Goal: Task Accomplishment & Management: Manage account settings

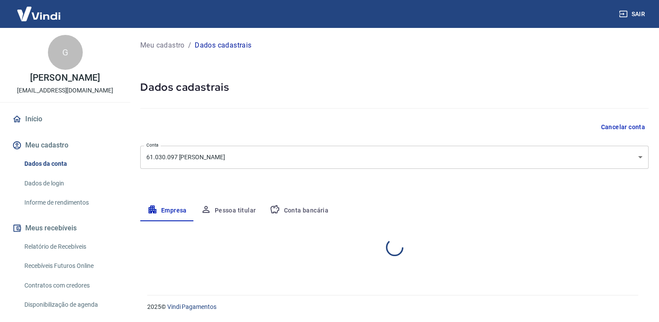
select select "SP"
select select "business"
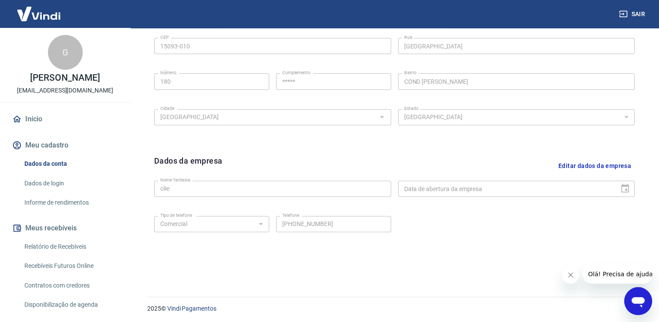
scroll to position [306, 0]
click at [635, 294] on icon "Abrir janela de mensagens" at bounding box center [639, 301] width 16 height 16
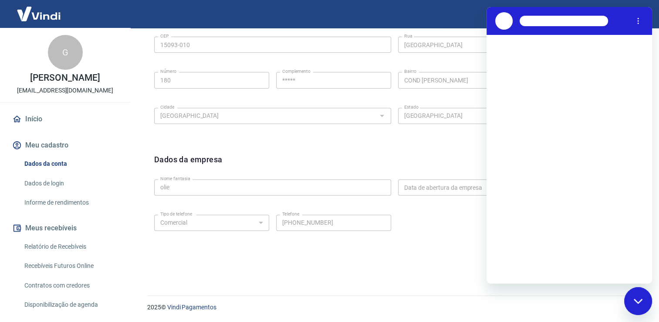
scroll to position [0, 0]
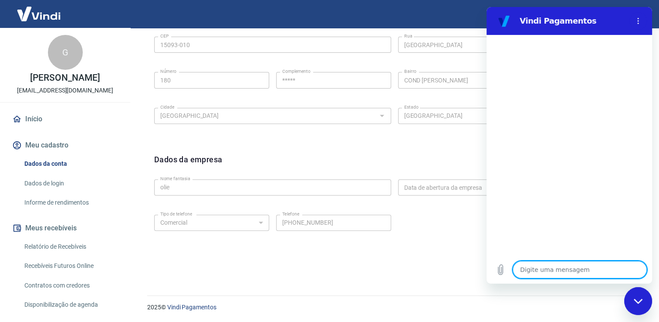
type textarea "o"
type textarea "x"
type textarea "ol"
type textarea "x"
type textarea "ola"
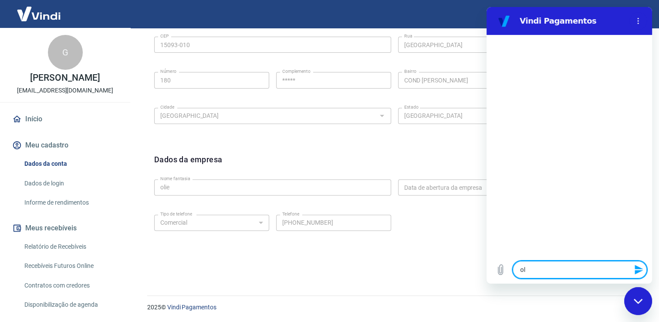
type textarea "x"
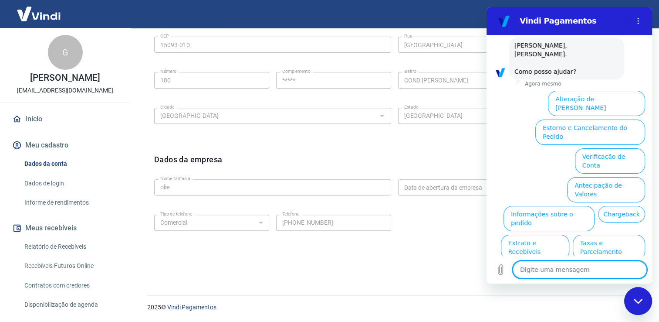
scroll to position [47, 0]
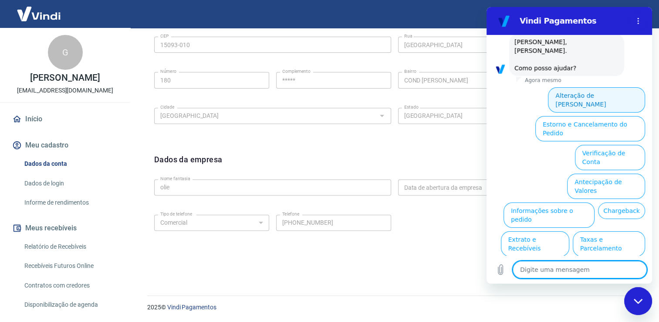
click at [582, 90] on button "Alteração de [PERSON_NAME]" at bounding box center [596, 99] width 97 height 25
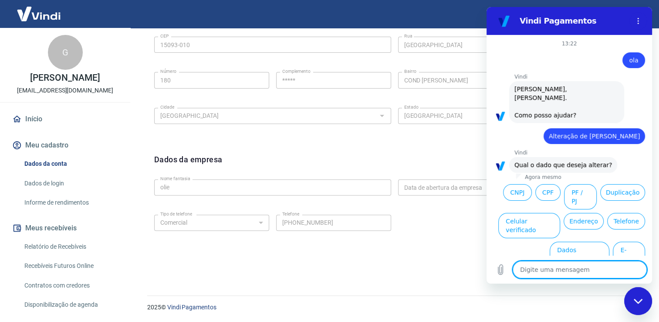
click at [625, 270] on button "Nome Fantasia" at bounding box center [617, 282] width 55 height 25
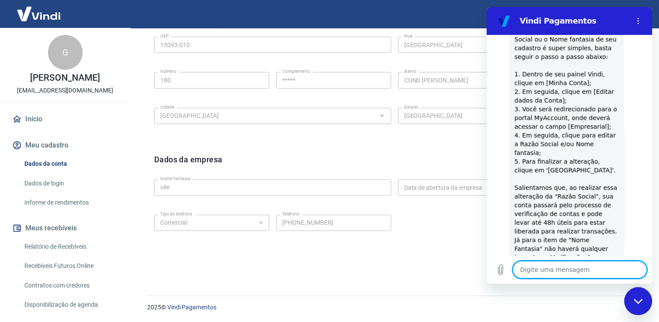
type textarea "x"
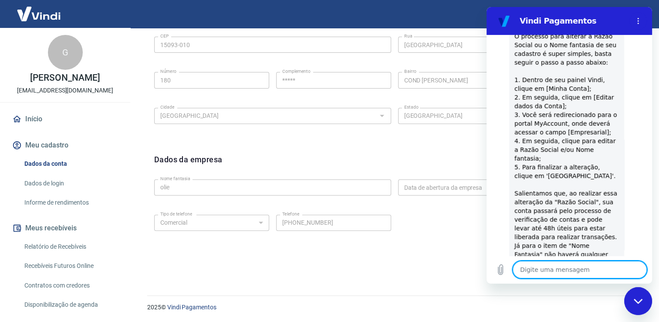
scroll to position [135, 0]
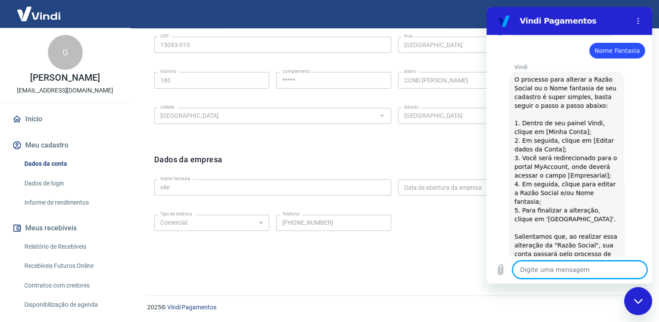
click at [379, 259] on div "Dados da empresa Editar dados da empresa Nome fantasia olie Nome fantasia Data …" at bounding box center [394, 206] width 495 height 121
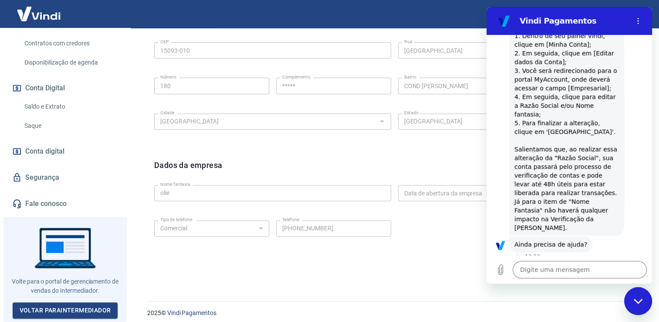
scroll to position [306, 0]
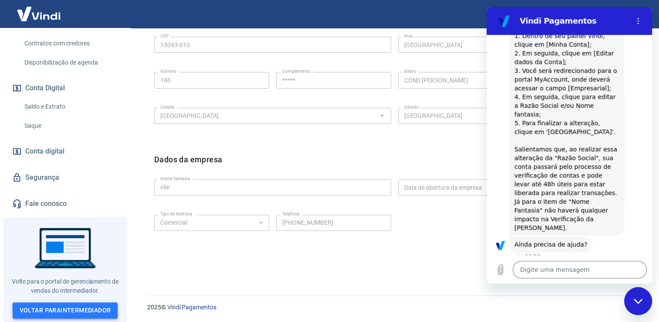
click at [63, 309] on link "Voltar para Intermediador" at bounding box center [65, 310] width 105 height 16
